Goal: Task Accomplishment & Management: Manage account settings

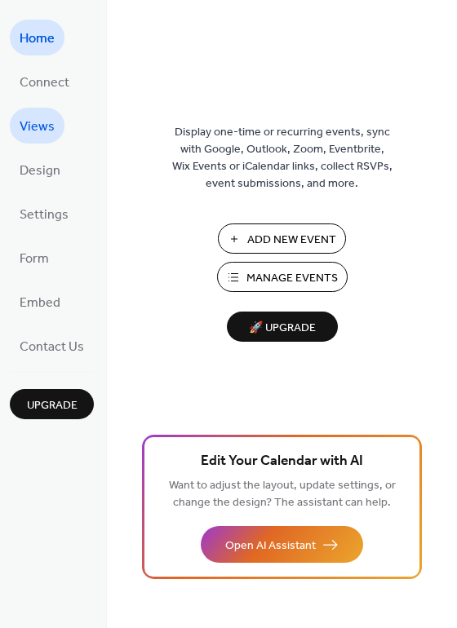
click at [33, 130] on span "Views" at bounding box center [37, 127] width 35 height 26
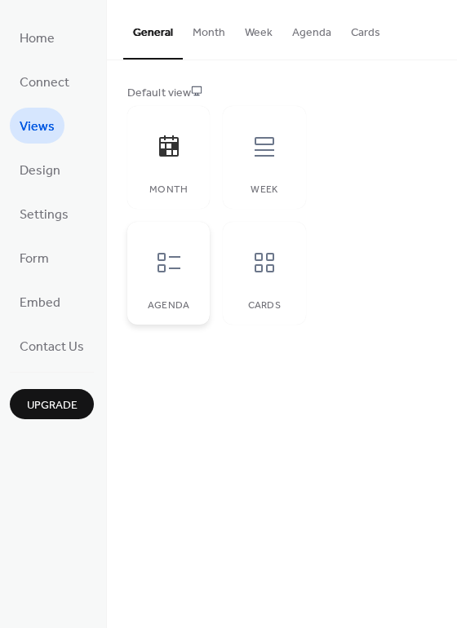
click at [178, 264] on icon at bounding box center [169, 263] width 26 height 26
click at [307, 32] on button "Agenda" at bounding box center [311, 29] width 59 height 58
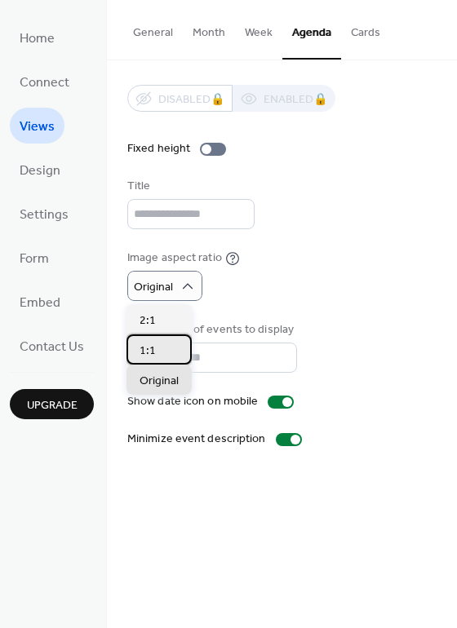
click at [158, 344] on div "1:1" at bounding box center [158, 350] width 65 height 30
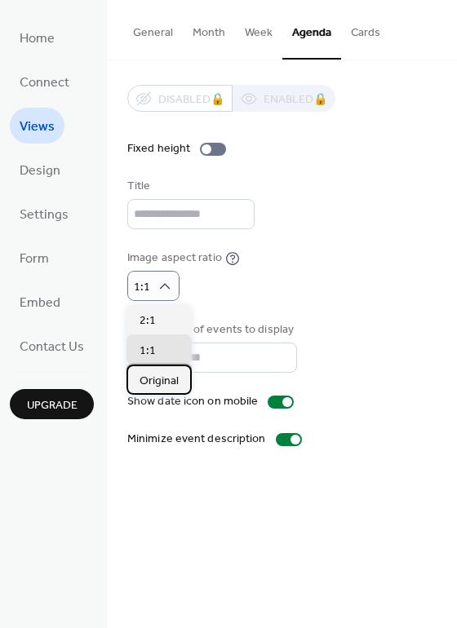
drag, startPoint x: 154, startPoint y: 382, endPoint x: 162, endPoint y: 375, distance: 11.0
click at [157, 380] on span "Original" at bounding box center [159, 381] width 39 height 17
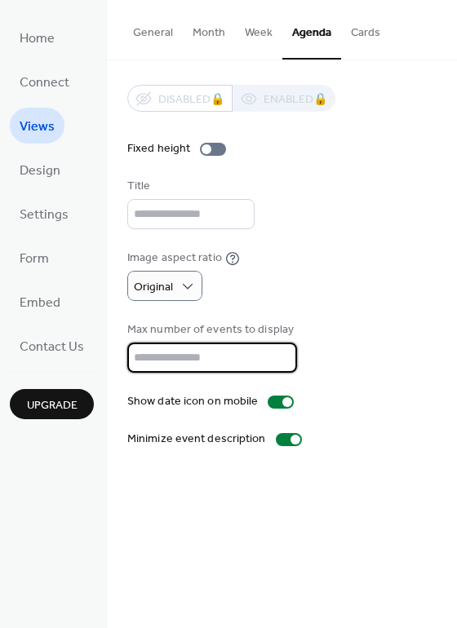
scroll to position [2, 0]
drag, startPoint x: 140, startPoint y: 357, endPoint x: 126, endPoint y: 357, distance: 13.1
click at [127, 358] on input "**" at bounding box center [208, 358] width 163 height 30
type input "**"
click at [248, 295] on div "Image aspect ratio Original" at bounding box center [281, 275] width 309 height 51
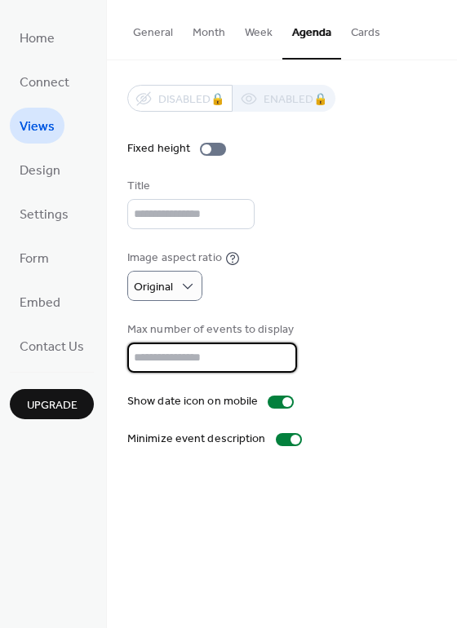
scroll to position [0, 0]
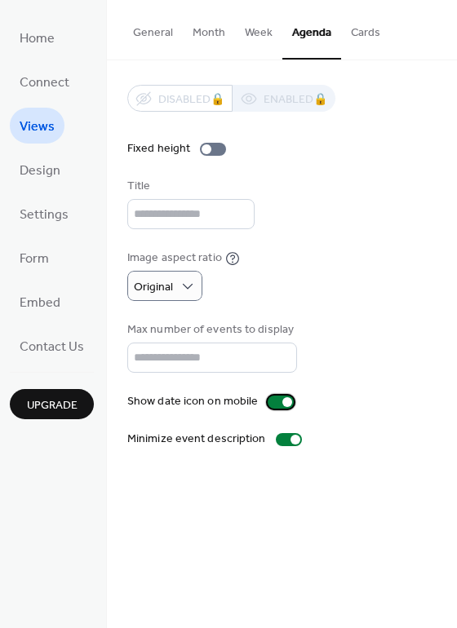
click at [270, 402] on div at bounding box center [281, 402] width 26 height 13
click at [286, 402] on div at bounding box center [281, 402] width 26 height 13
click at [277, 443] on div at bounding box center [289, 439] width 26 height 13
click at [291, 442] on div at bounding box center [289, 439] width 26 height 13
click at [53, 179] on span "Design" at bounding box center [40, 171] width 41 height 26
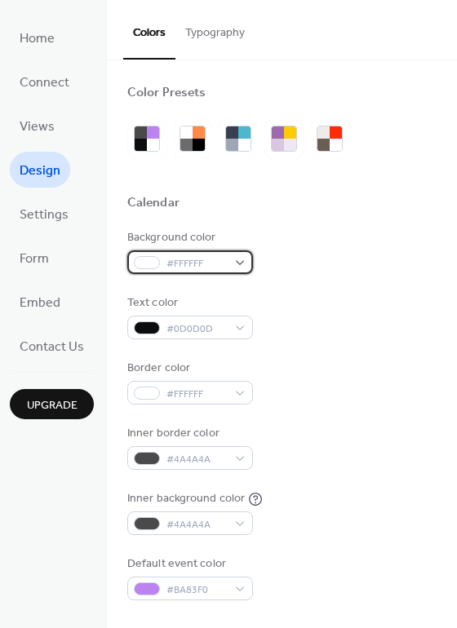
click at [195, 258] on span "#FFFFFF" at bounding box center [196, 263] width 60 height 17
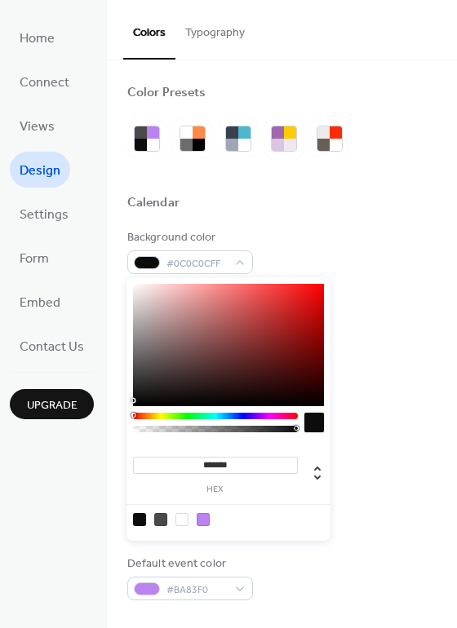
type input "*******"
drag, startPoint x: 137, startPoint y: 357, endPoint x: 118, endPoint y: 410, distance: 55.8
click at [118, 410] on body "Home Connect Views Design Settings Form Embed Contact Us Upgrade Design Upgrade…" at bounding box center [228, 314] width 457 height 628
click at [366, 233] on div "Background color #000000FF" at bounding box center [281, 251] width 309 height 45
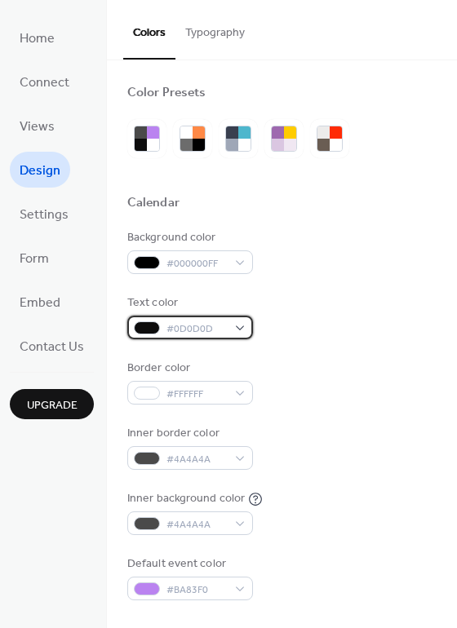
click at [206, 331] on span "#0D0D0D" at bounding box center [196, 329] width 60 height 17
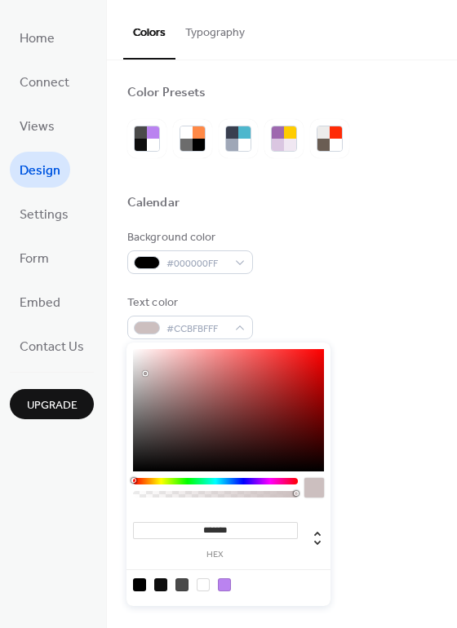
type input "*******"
drag, startPoint x: 151, startPoint y: 382, endPoint x: 119, endPoint y: 338, distance: 54.4
click at [119, 338] on body "Home Connect Views Design Settings Form Embed Contact Us Upgrade Design Upgrade…" at bounding box center [228, 314] width 457 height 628
click at [347, 276] on div "Background color #000000FF Text color #FFFFFFFF Border color #FFFFFF Inner bord…" at bounding box center [281, 414] width 309 height 371
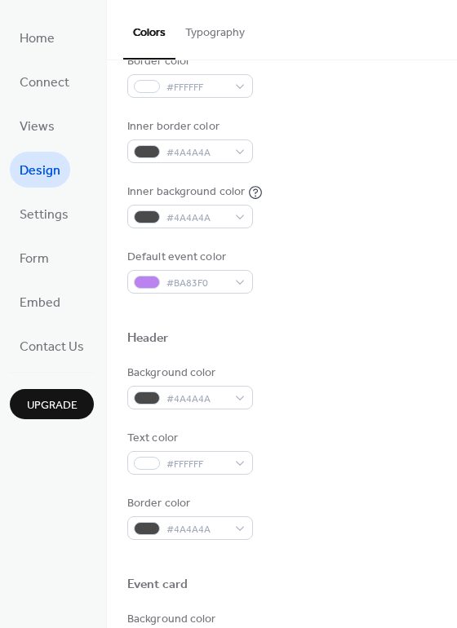
scroll to position [310, 0]
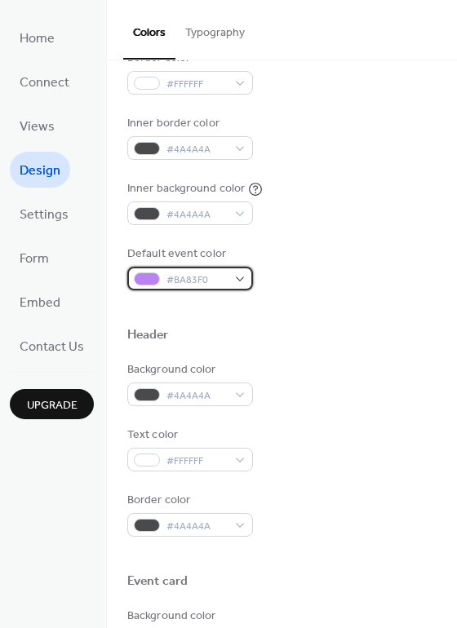
click at [213, 277] on span "#BA83F0" at bounding box center [196, 280] width 60 height 17
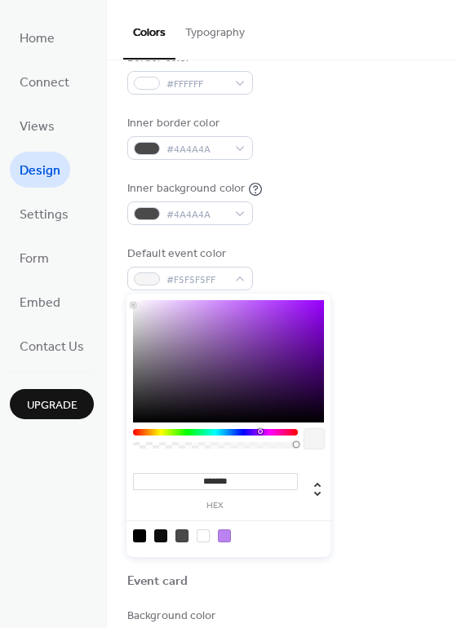
type input "*******"
drag, startPoint x: 200, startPoint y: 311, endPoint x: 99, endPoint y: 277, distance: 106.6
click at [99, 277] on body "Home Connect Views Design Settings Form Embed Contact Us Upgrade Design Upgrade…" at bounding box center [228, 314] width 457 height 628
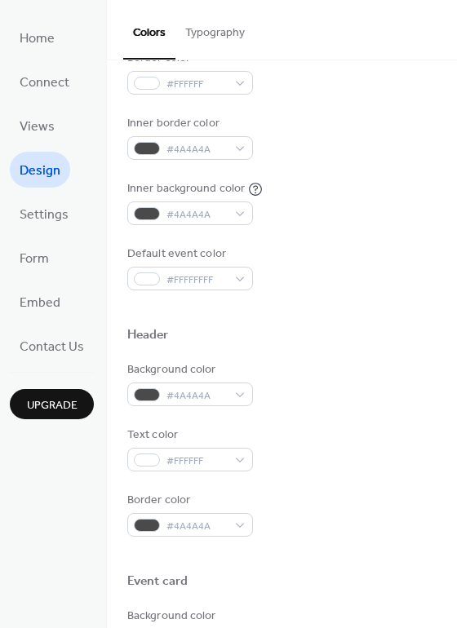
click at [313, 271] on div "Default event color #FFFFFFFF" at bounding box center [281, 268] width 309 height 45
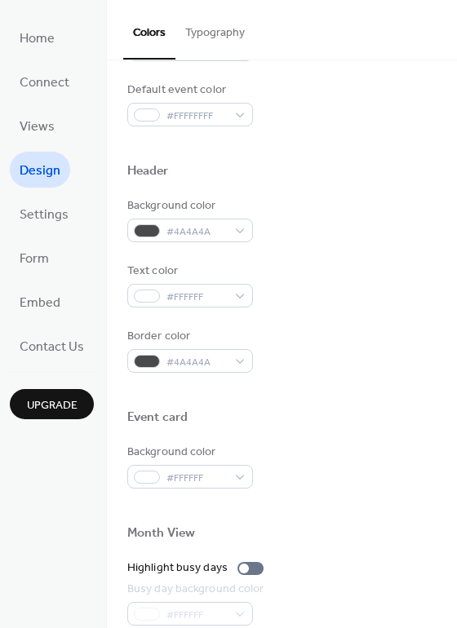
scroll to position [517, 0]
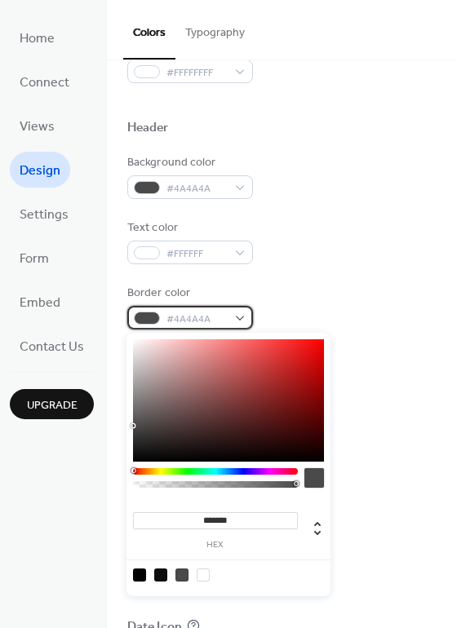
click at [234, 316] on div "#4A4A4A" at bounding box center [190, 318] width 126 height 24
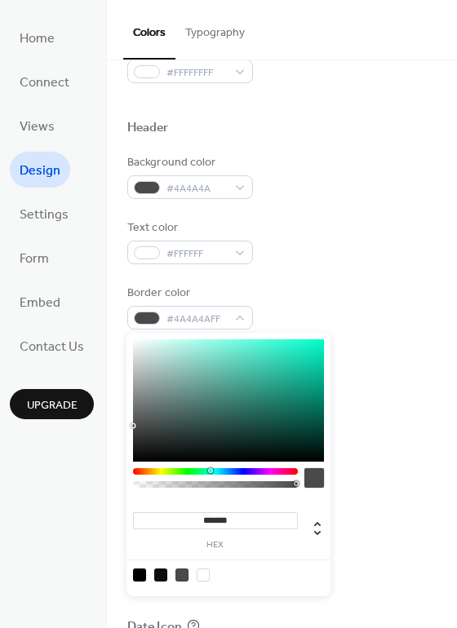
drag, startPoint x: 181, startPoint y: 468, endPoint x: 240, endPoint y: 464, distance: 58.9
click at [212, 470] on div at bounding box center [215, 471] width 165 height 7
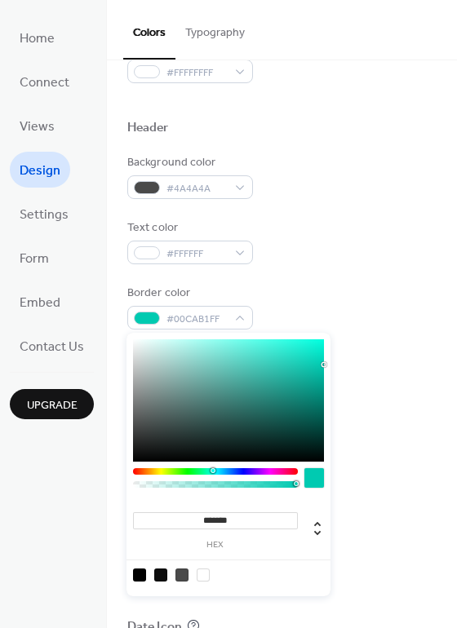
drag, startPoint x: 317, startPoint y: 390, endPoint x: 328, endPoint y: 365, distance: 27.8
click at [328, 365] on div "******* hex" at bounding box center [228, 465] width 204 height 264
type input "*******"
drag, startPoint x: 169, startPoint y: 433, endPoint x: 98, endPoint y: 478, distance: 84.0
click at [98, 478] on body "Home Connect Views Design Settings Form Embed Contact Us Upgrade Design Upgrade…" at bounding box center [228, 314] width 457 height 628
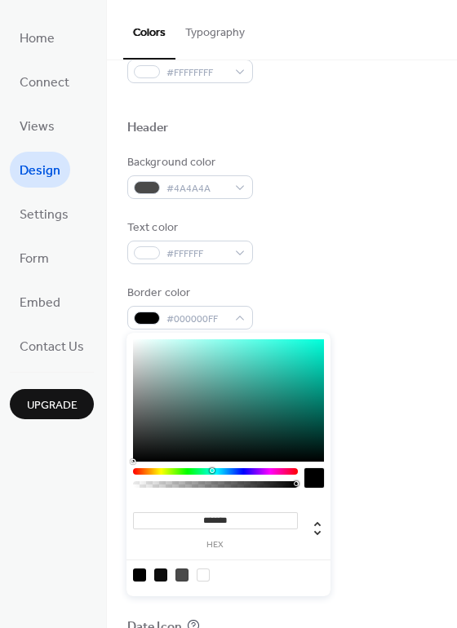
click at [306, 301] on div "Border color #000000FF" at bounding box center [281, 307] width 309 height 45
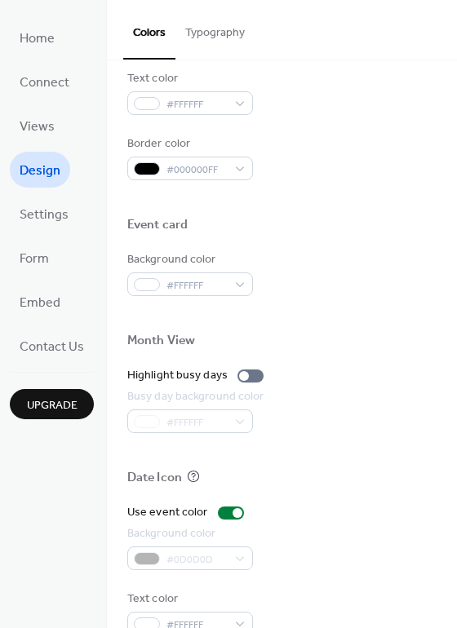
scroll to position [672, 0]
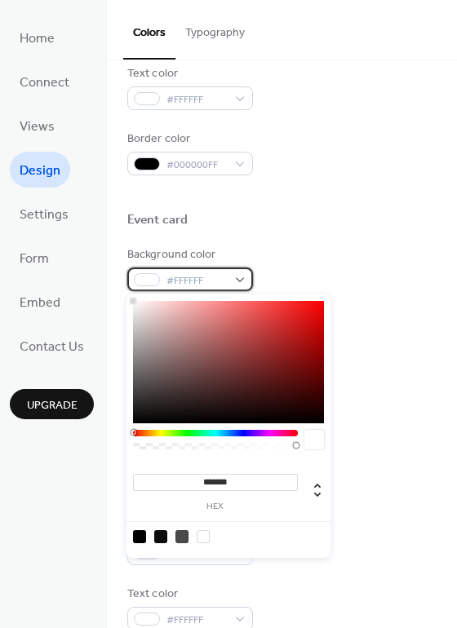
click at [243, 281] on div "#FFFFFF" at bounding box center [190, 280] width 126 height 24
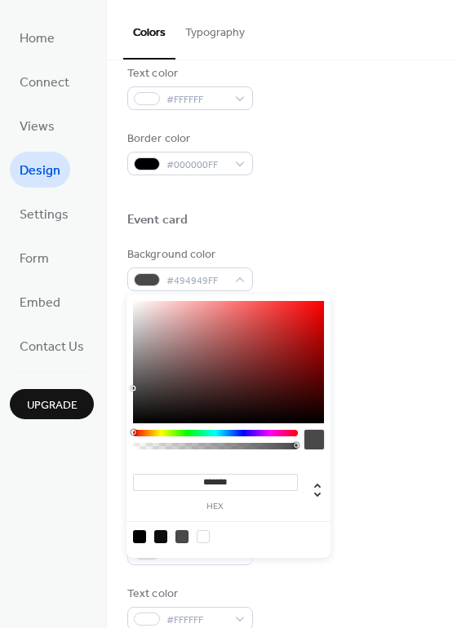
type input "*******"
drag, startPoint x: 166, startPoint y: 327, endPoint x: 76, endPoint y: 442, distance: 145.9
click at [76, 442] on body "Home Connect Views Design Settings Form Embed Contact Us Upgrade Design Upgrade…" at bounding box center [228, 314] width 457 height 628
click at [388, 220] on div "Event card" at bounding box center [281, 222] width 309 height 21
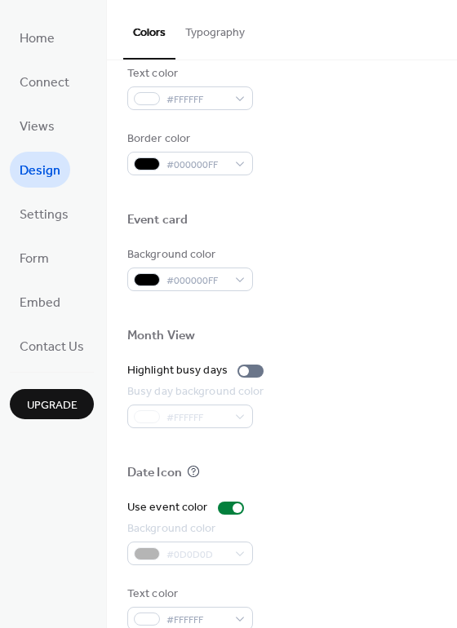
scroll to position [699, 0]
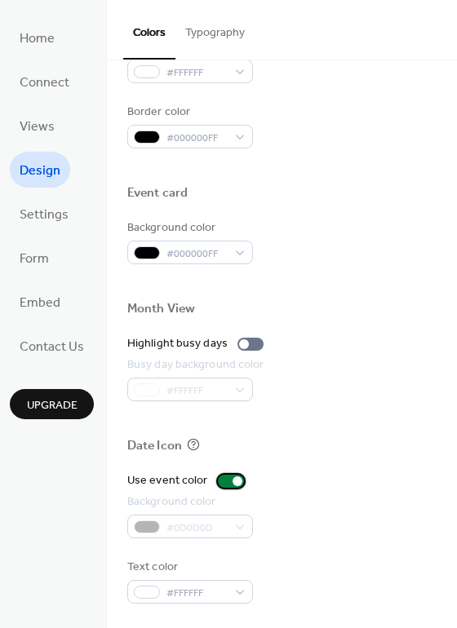
click at [218, 481] on div at bounding box center [231, 481] width 26 height 13
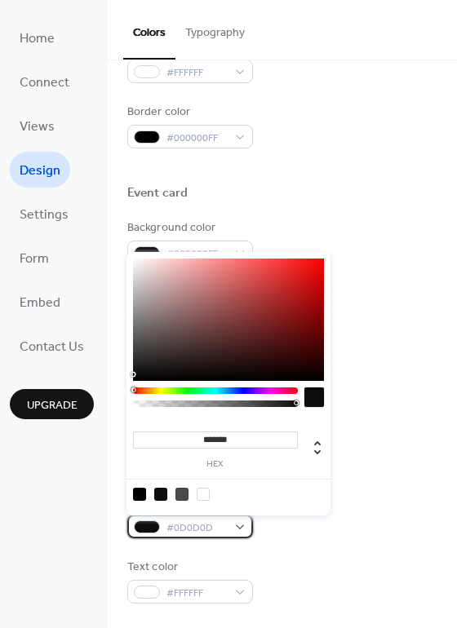
click at [223, 529] on span "#0D0D0D" at bounding box center [196, 528] width 60 height 17
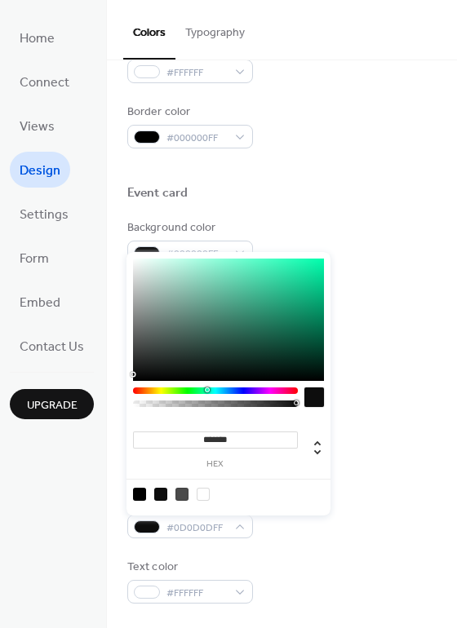
drag, startPoint x: 189, startPoint y: 391, endPoint x: 206, endPoint y: 391, distance: 17.1
click at [206, 391] on div at bounding box center [215, 391] width 165 height 7
drag, startPoint x: 315, startPoint y: 307, endPoint x: 322, endPoint y: 301, distance: 9.3
click at [322, 301] on div at bounding box center [228, 320] width 191 height 122
drag, startPoint x: 322, startPoint y: 301, endPoint x: 323, endPoint y: 292, distance: 9.0
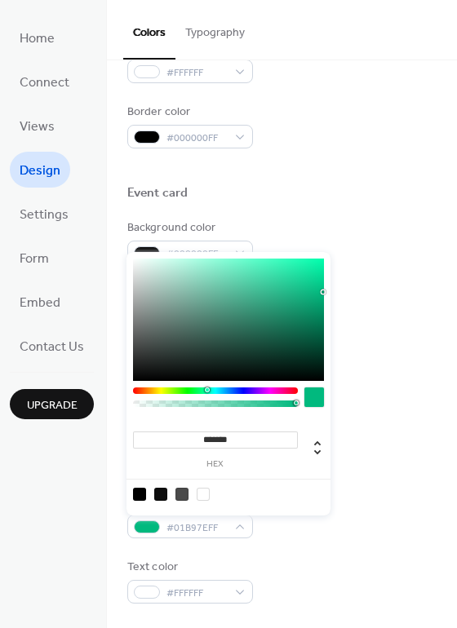
click at [323, 292] on div at bounding box center [323, 292] width 3 height 3
type input "*******"
click at [319, 291] on div at bounding box center [228, 320] width 191 height 122
click at [365, 281] on div at bounding box center [281, 282] width 309 height 37
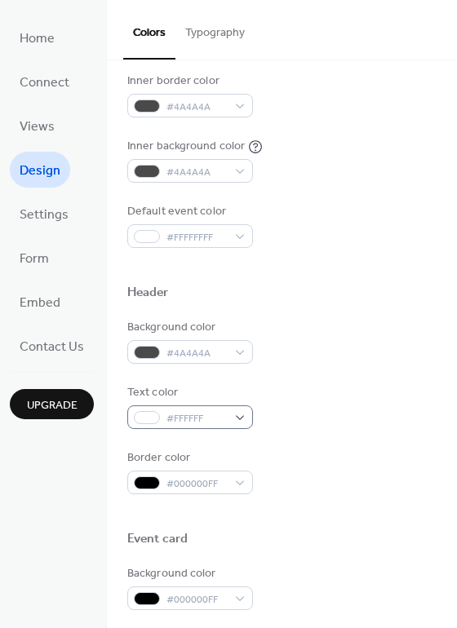
scroll to position [355, 0]
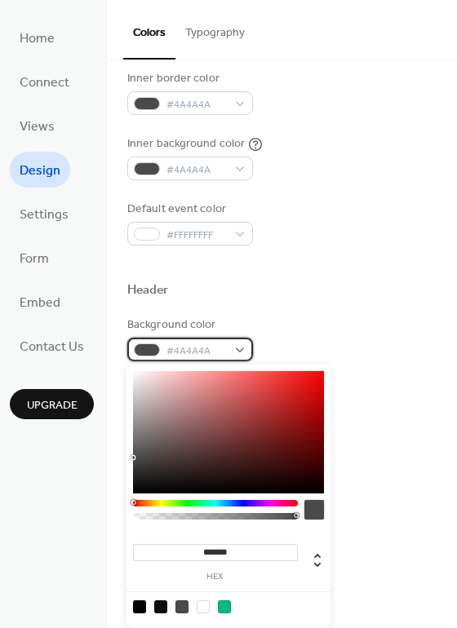
click at [211, 345] on span "#4A4A4A" at bounding box center [196, 351] width 60 height 17
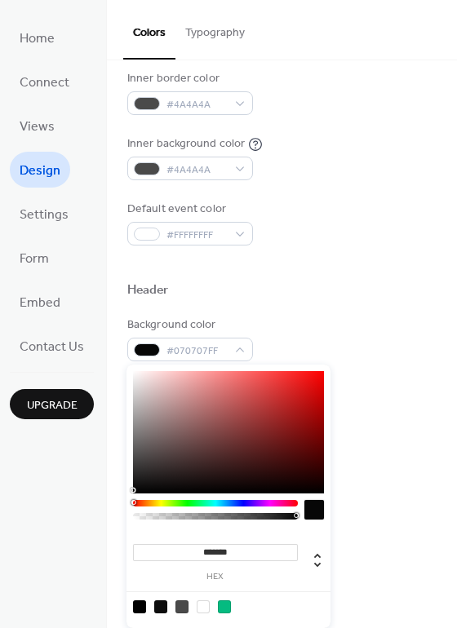
type input "*******"
drag, startPoint x: 161, startPoint y: 410, endPoint x: 64, endPoint y: 500, distance: 131.6
click at [64, 500] on body "Home Connect Views Design Settings Form Embed Contact Us Upgrade Design Upgrade…" at bounding box center [228, 314] width 457 height 628
click at [351, 255] on div at bounding box center [281, 264] width 309 height 37
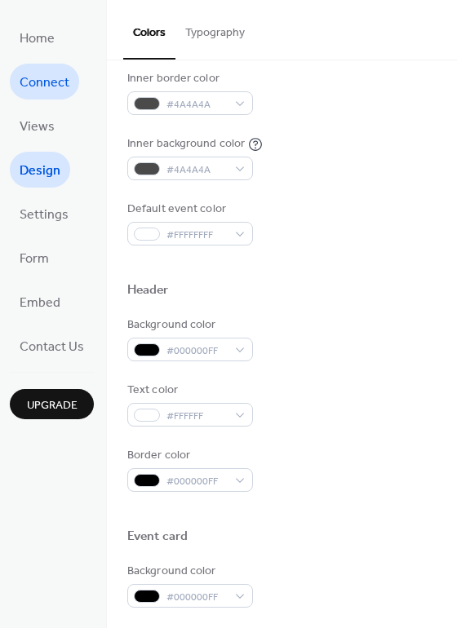
click at [57, 91] on span "Connect" at bounding box center [45, 83] width 50 height 26
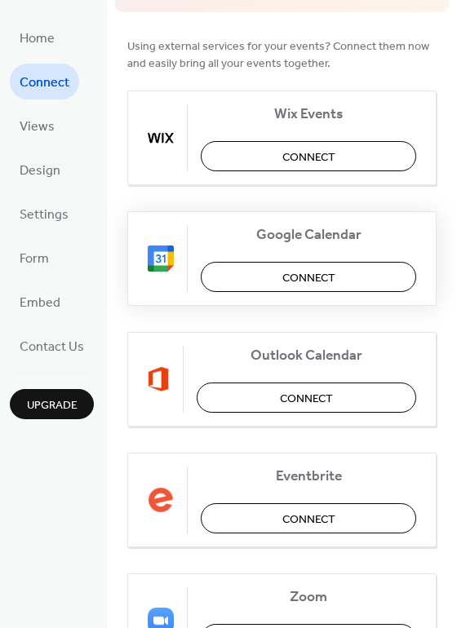
scroll to position [149, 0]
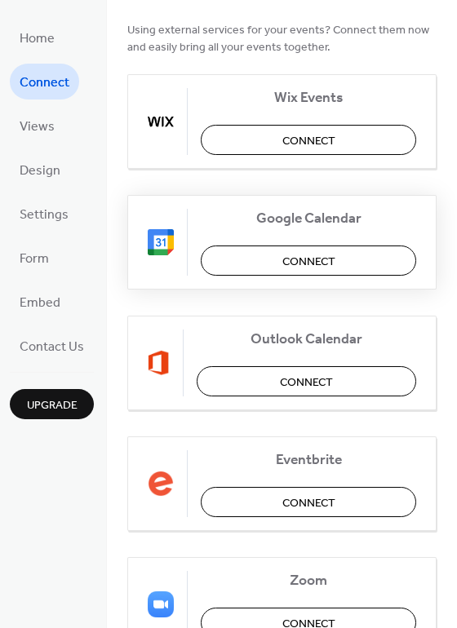
click at [273, 264] on button "Connect" at bounding box center [308, 261] width 215 height 30
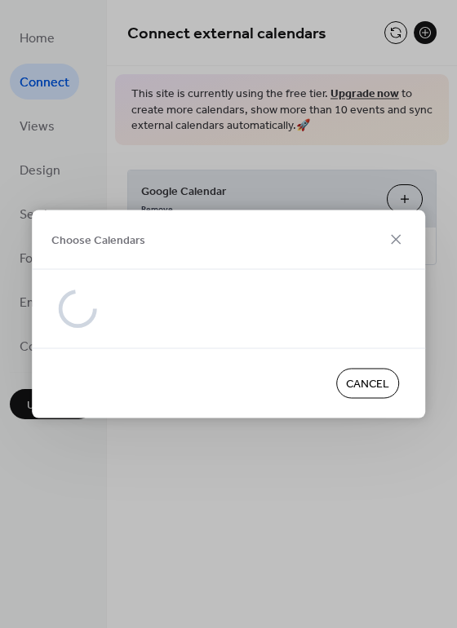
scroll to position [0, 0]
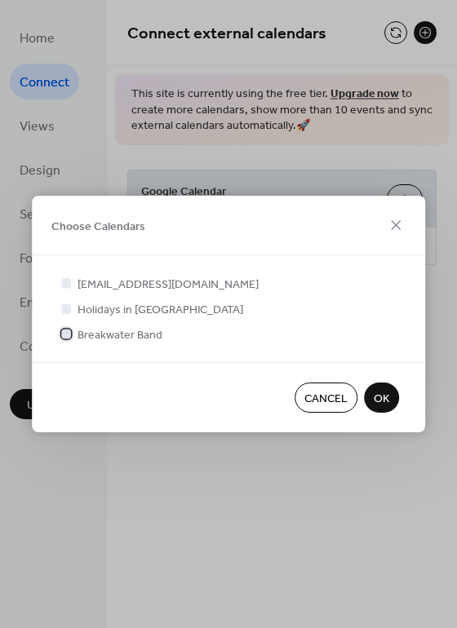
click at [66, 334] on div at bounding box center [66, 334] width 10 height 10
click at [384, 397] on span "OK" at bounding box center [382, 399] width 16 height 17
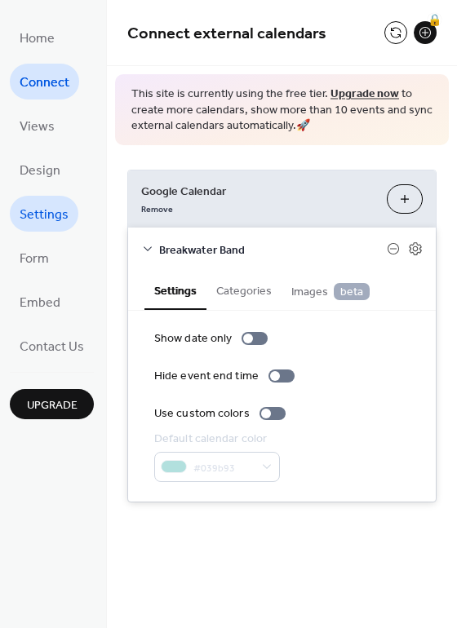
click at [49, 215] on span "Settings" at bounding box center [44, 215] width 49 height 26
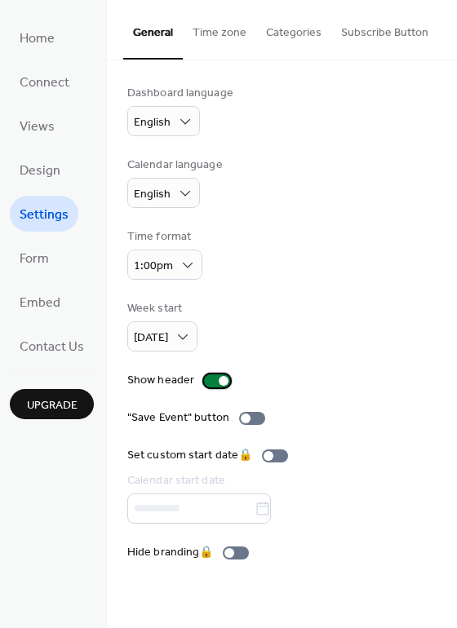
click at [206, 383] on div at bounding box center [217, 381] width 26 height 13
click at [48, 341] on span "Contact Us" at bounding box center [52, 348] width 64 height 26
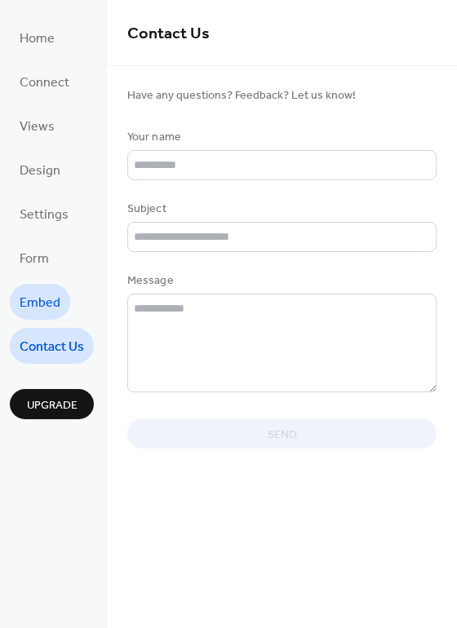
click at [51, 299] on span "Embed" at bounding box center [40, 304] width 41 height 26
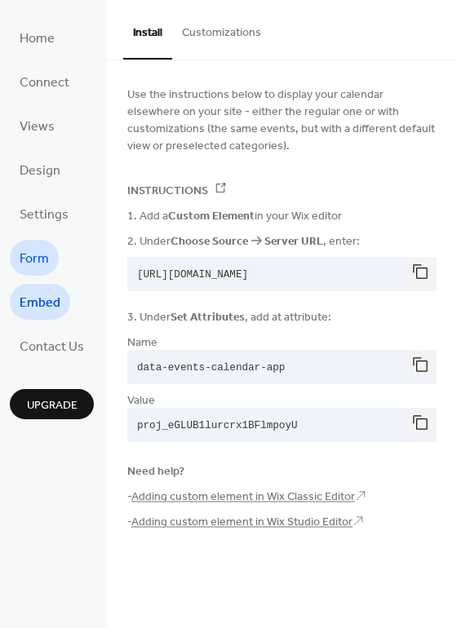
click at [41, 264] on span "Form" at bounding box center [34, 259] width 29 height 26
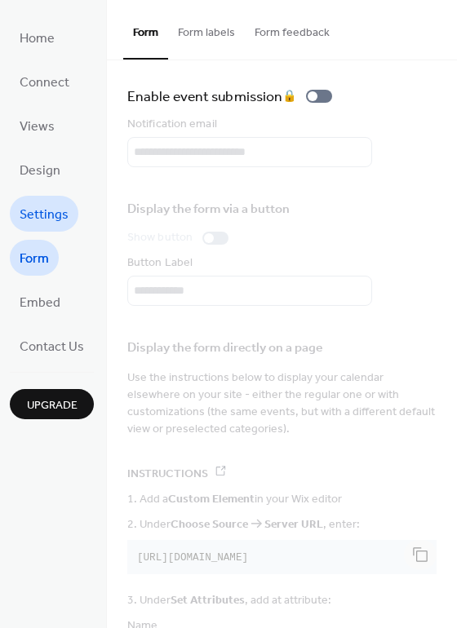
click at [32, 218] on span "Settings" at bounding box center [44, 215] width 49 height 26
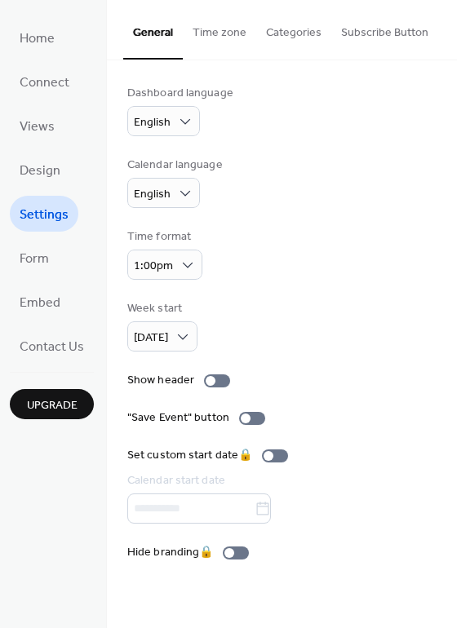
click at [313, 29] on button "Categories" at bounding box center [293, 29] width 75 height 58
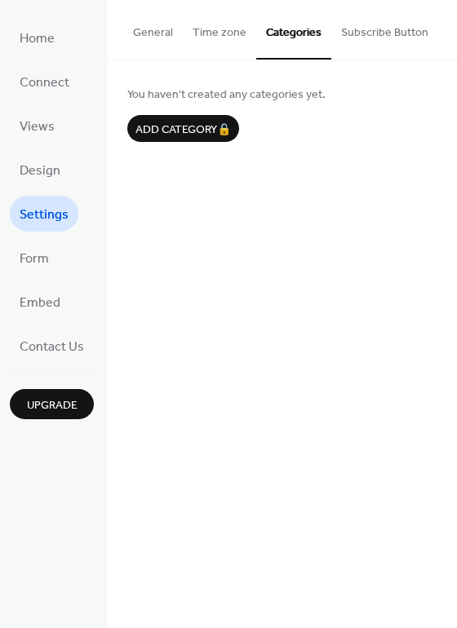
click at [233, 30] on button "Time zone" at bounding box center [219, 29] width 73 height 58
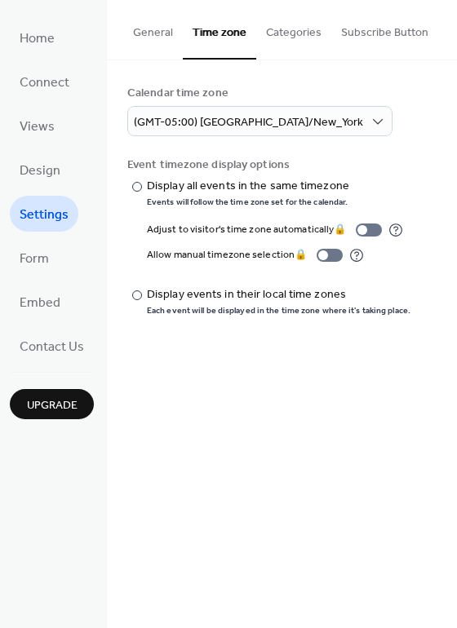
click at [357, 38] on button "Subscribe Button" at bounding box center [384, 29] width 107 height 58
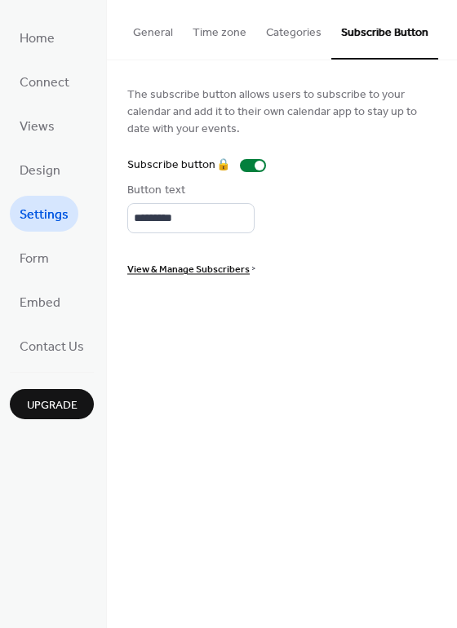
click at [142, 30] on button "General" at bounding box center [153, 29] width 60 height 58
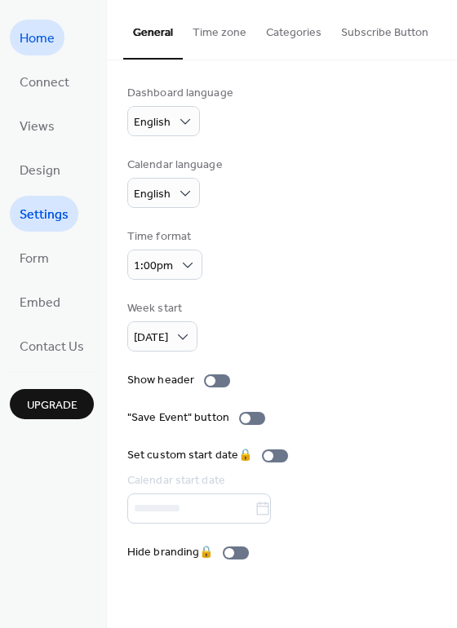
click at [43, 43] on span "Home" at bounding box center [37, 39] width 35 height 26
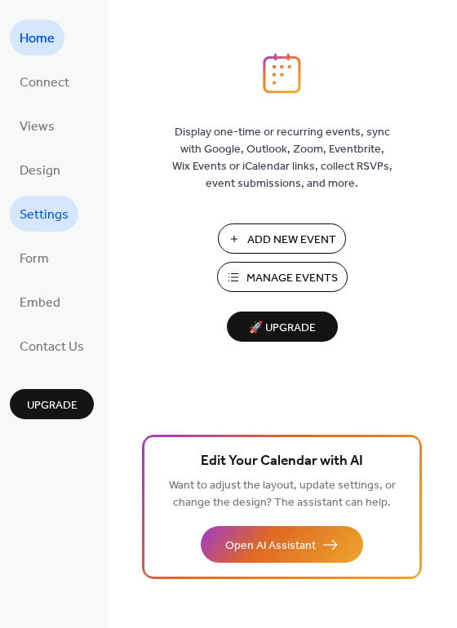
click at [37, 212] on span "Settings" at bounding box center [44, 215] width 49 height 26
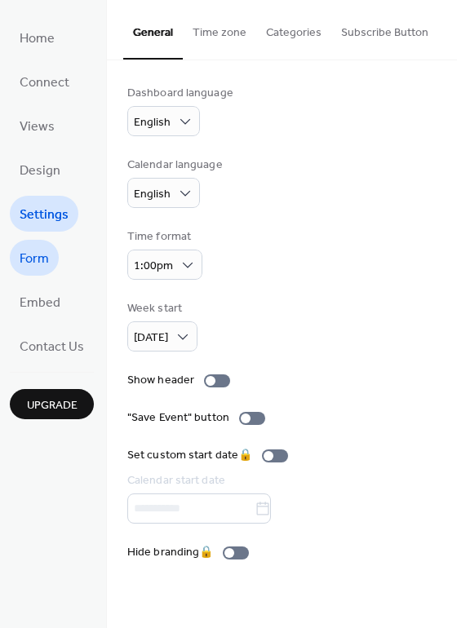
click at [47, 260] on span "Form" at bounding box center [34, 259] width 29 height 26
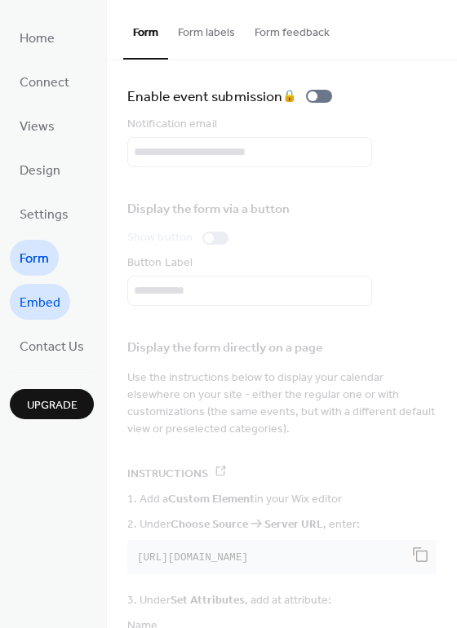
click at [41, 304] on span "Embed" at bounding box center [40, 304] width 41 height 26
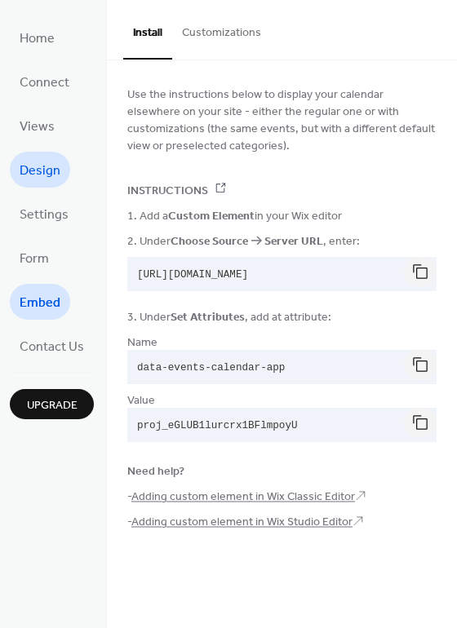
click at [31, 162] on span "Design" at bounding box center [40, 171] width 41 height 26
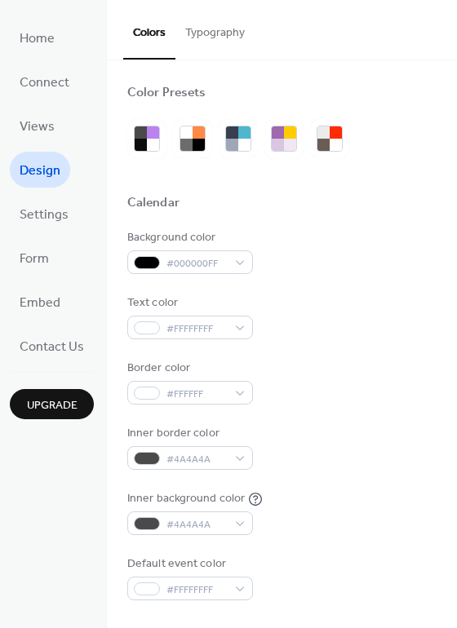
click at [227, 33] on button "Typography" at bounding box center [214, 29] width 79 height 58
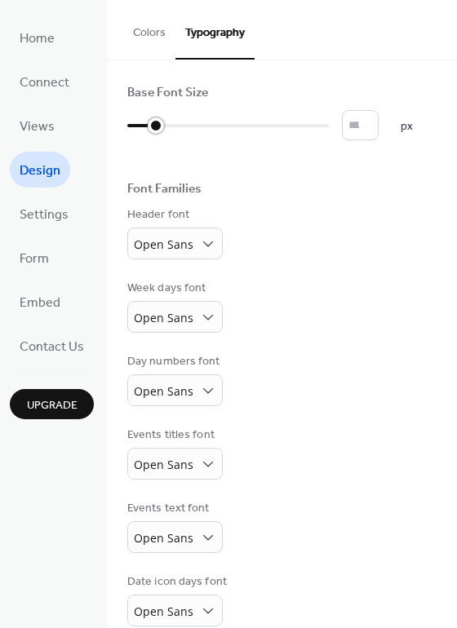
type input "**"
drag, startPoint x: 135, startPoint y: 126, endPoint x: 166, endPoint y: 128, distance: 31.1
click at [166, 128] on div at bounding box center [153, 126] width 53 height 26
click at [42, 210] on span "Settings" at bounding box center [44, 215] width 49 height 26
